Goal: Obtain resource: Obtain resource

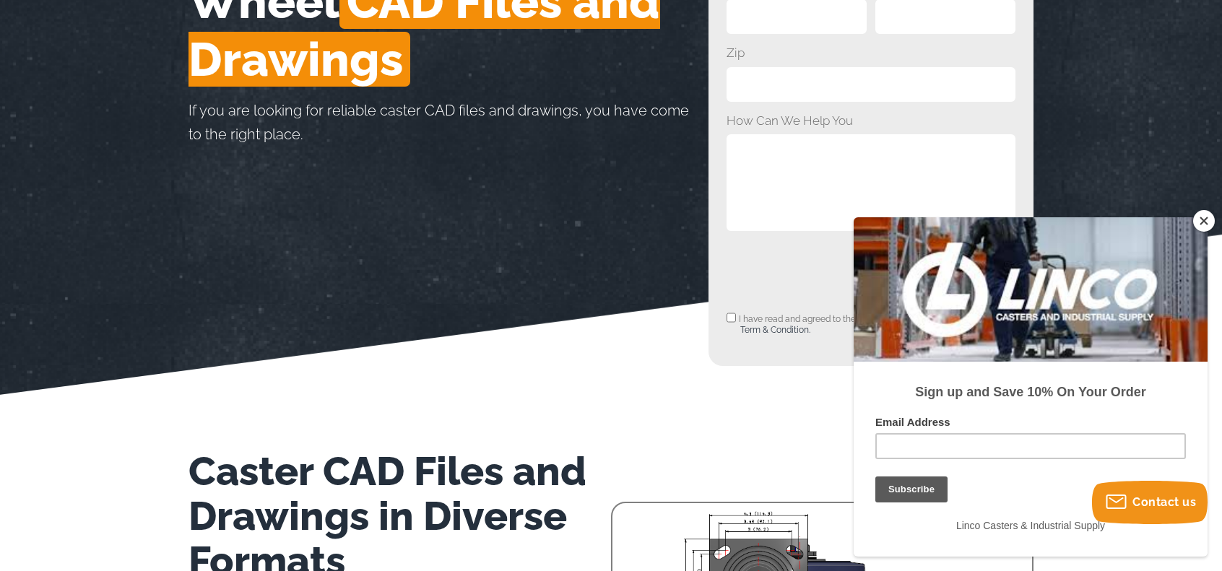
scroll to position [361, 0]
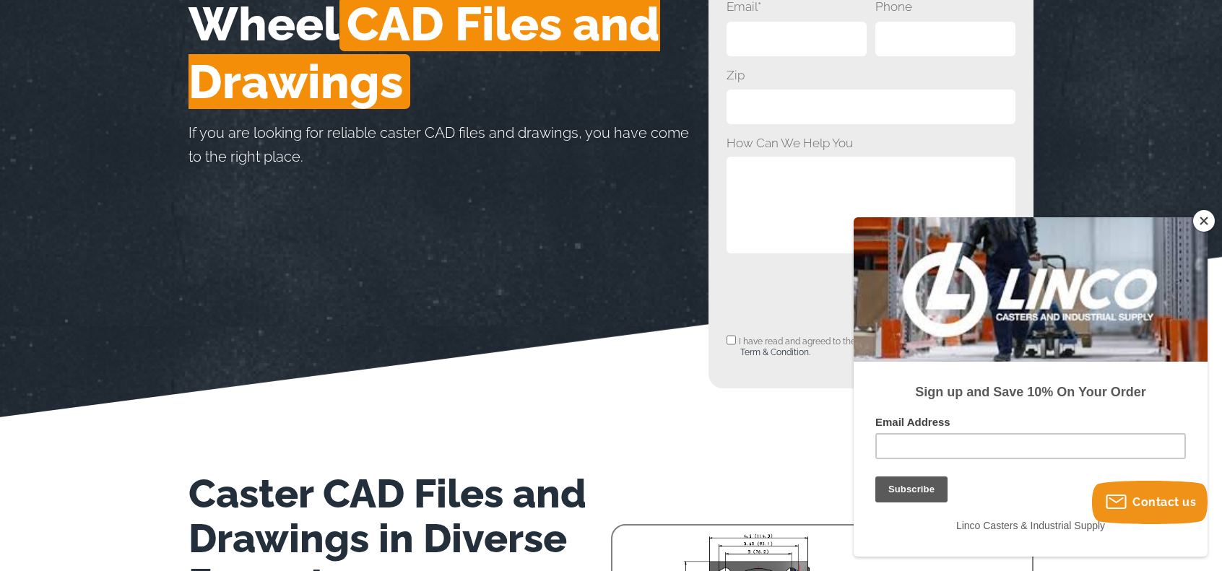
click at [1203, 213] on button "Close" at bounding box center [1204, 221] width 22 height 22
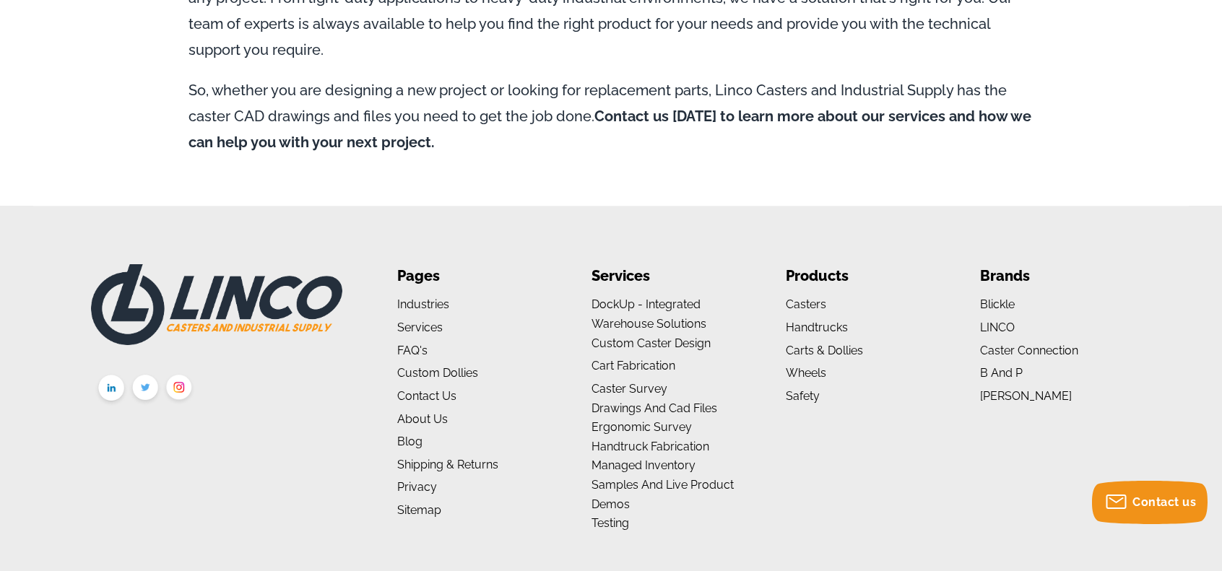
scroll to position [1372, 0]
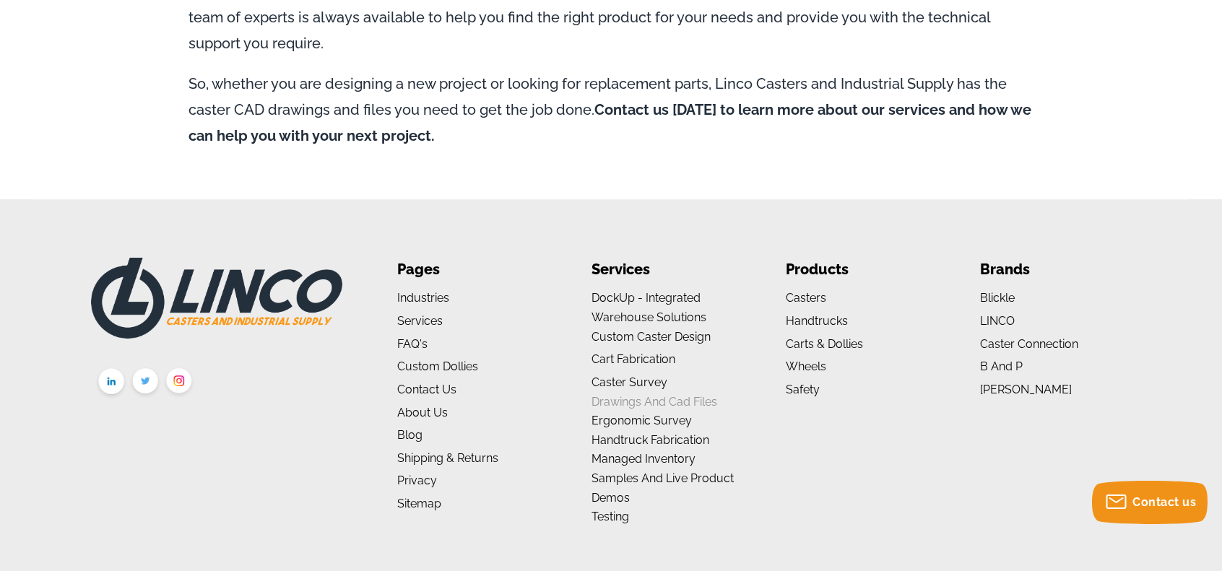
click at [670, 395] on link "Drawings and Cad Files" at bounding box center [654, 402] width 126 height 14
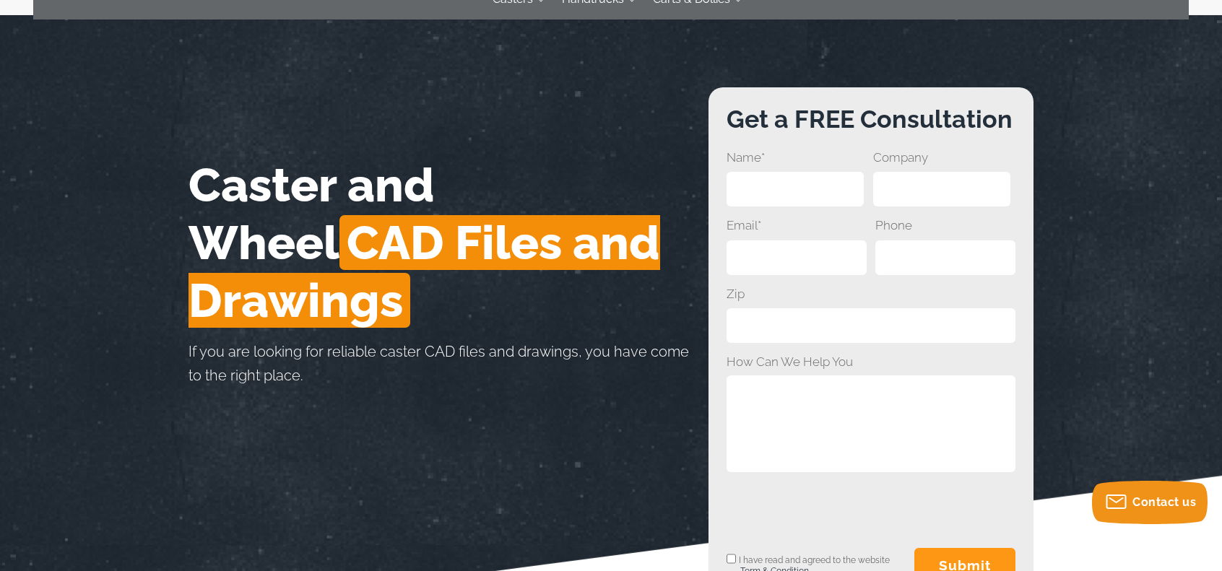
scroll to position [118, 0]
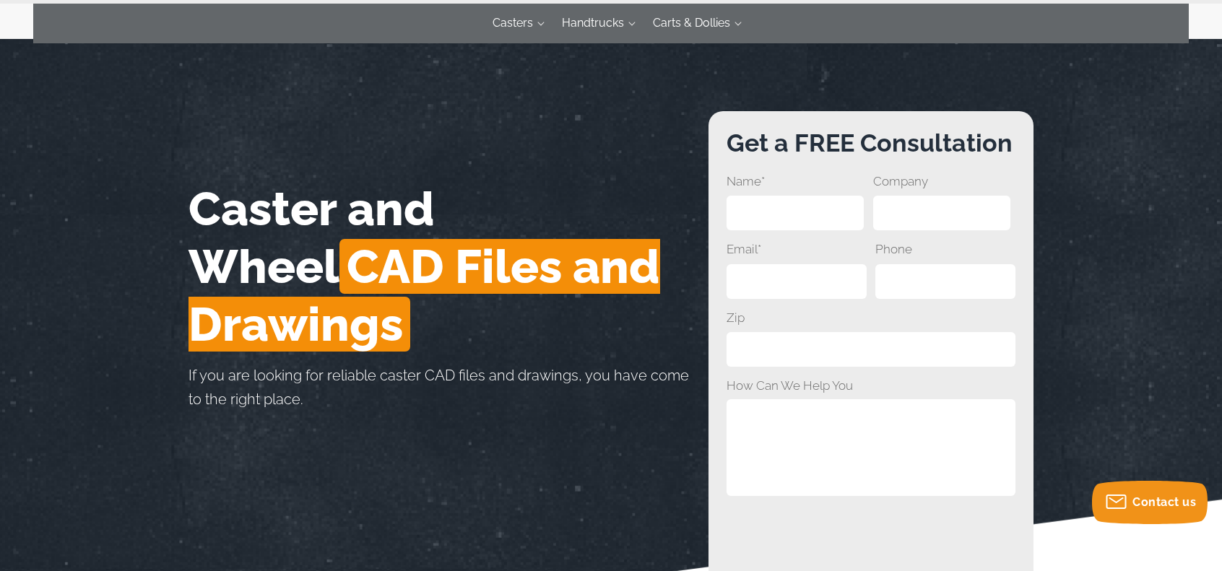
click at [864, 213] on input "Name*" at bounding box center [794, 213] width 137 height 35
